Goal: Transaction & Acquisition: Purchase product/service

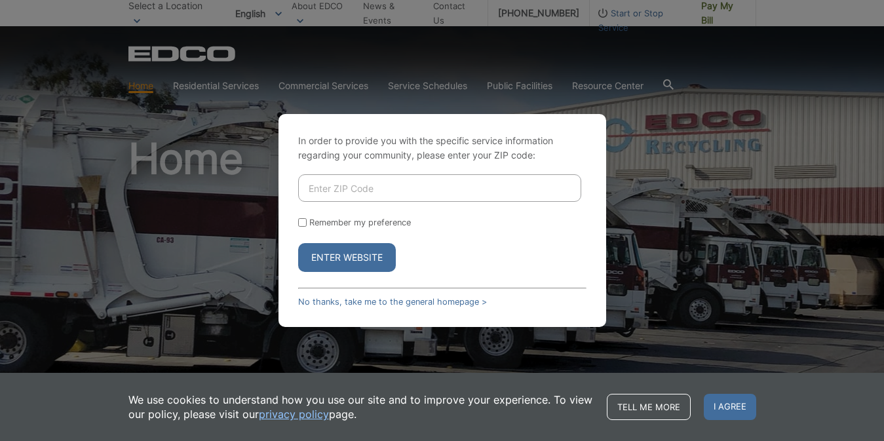
click at [418, 192] on input "Enter ZIP Code" at bounding box center [439, 188] width 283 height 28
type input "91941"
click at [358, 266] on button "Enter Website" at bounding box center [347, 257] width 98 height 29
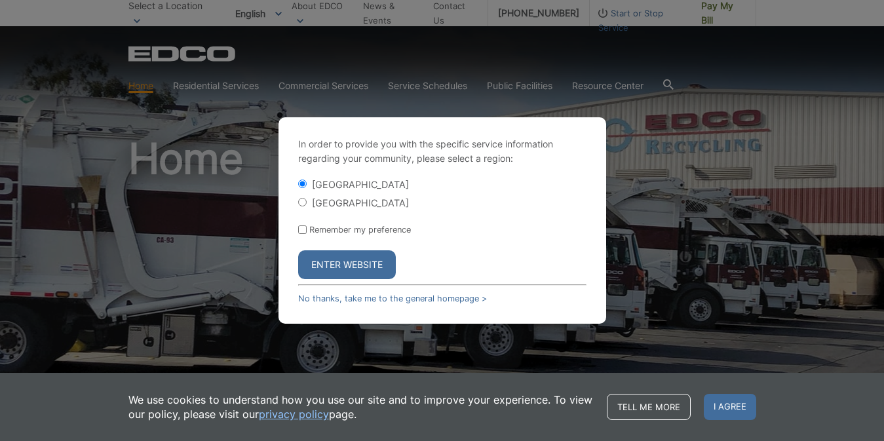
click at [358, 266] on button "Enter Website" at bounding box center [347, 264] width 98 height 29
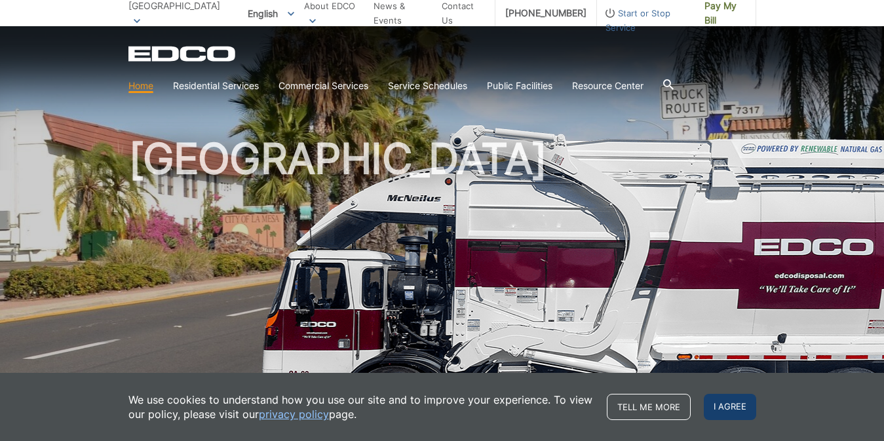
click at [722, 406] on span "I agree" at bounding box center [730, 407] width 52 height 26
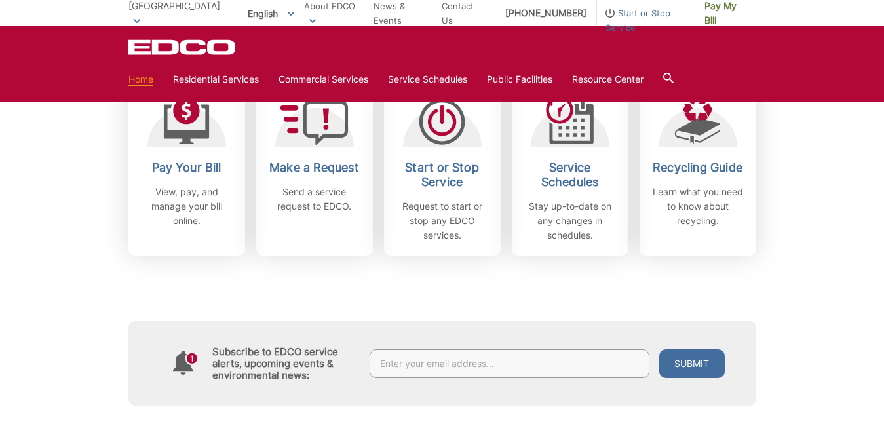
scroll to position [391, 0]
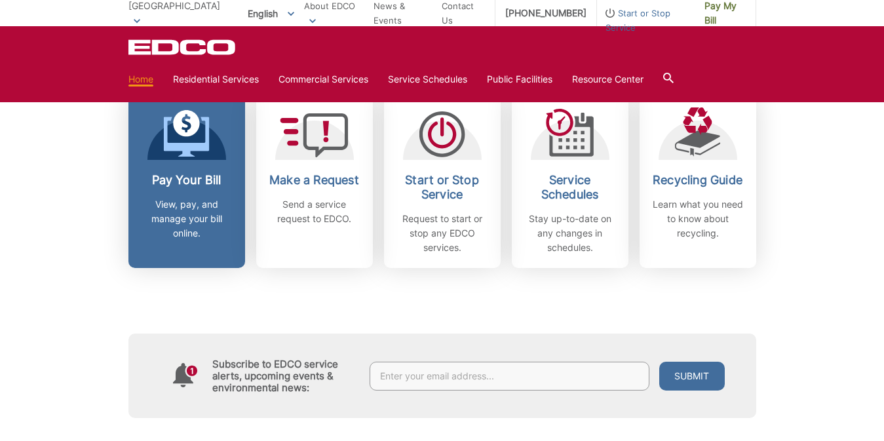
click at [164, 193] on div "Pay Your Bill View, pay, and manage your bill online." at bounding box center [186, 207] width 97 height 68
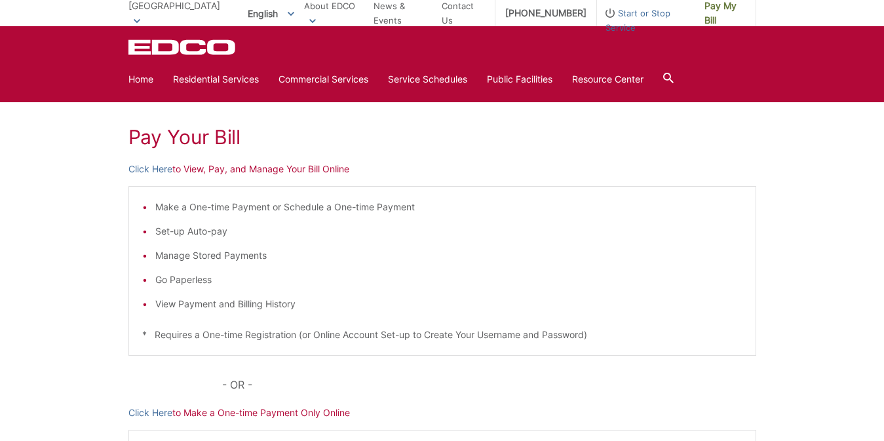
scroll to position [157, 0]
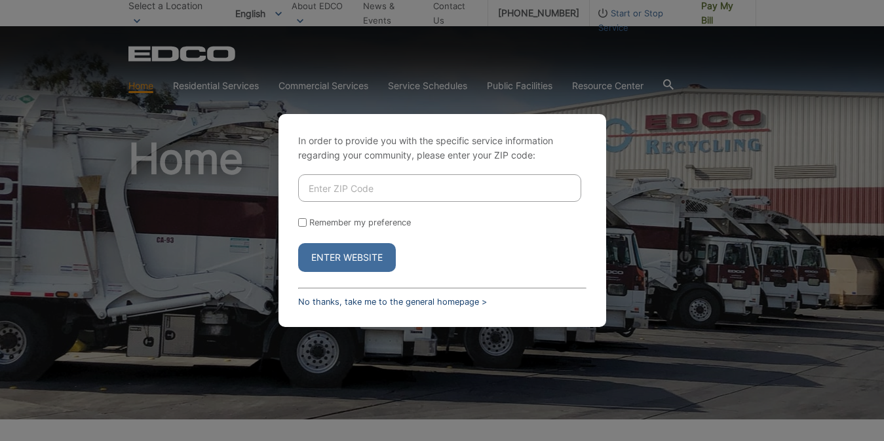
click at [385, 302] on link "No thanks, take me to the general homepage >" at bounding box center [392, 302] width 189 height 10
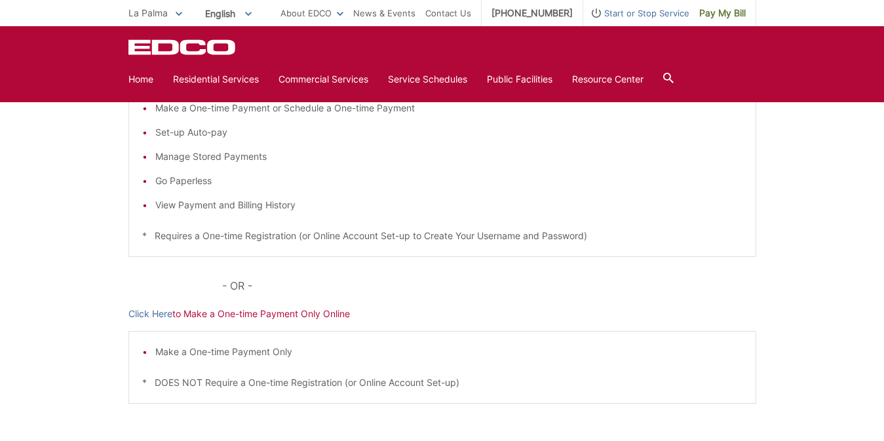
scroll to position [269, 0]
